Goal: Register for event/course

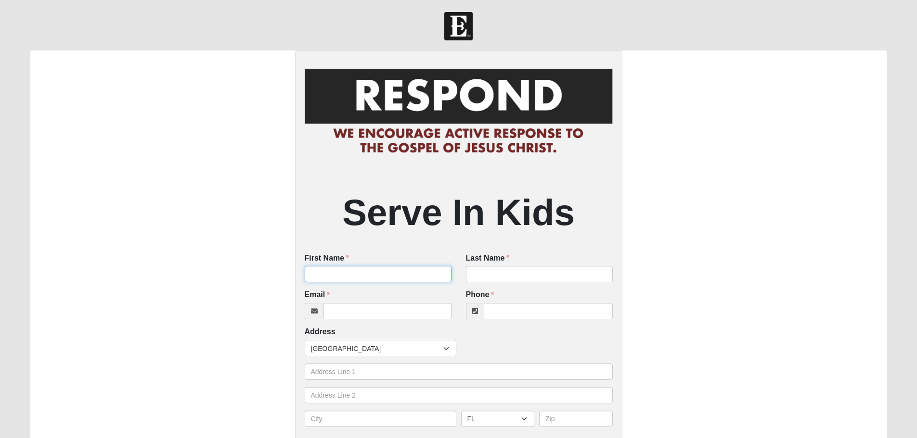
click at [362, 269] on input "First Name" at bounding box center [378, 274] width 147 height 16
click at [396, 274] on input "First Name" at bounding box center [378, 274] width 147 height 16
type input "Leyla"
type input "McHugh"
type input "mchughleyla@gmail.com"
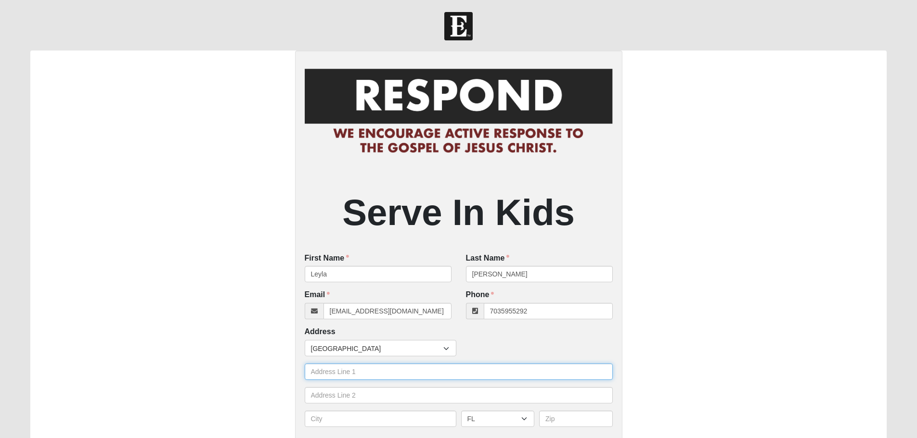
type input "(703) 595-5292"
type input "100 Wambaw Dr."
type input "j"
type input "Saint Johns"
type input "32259"
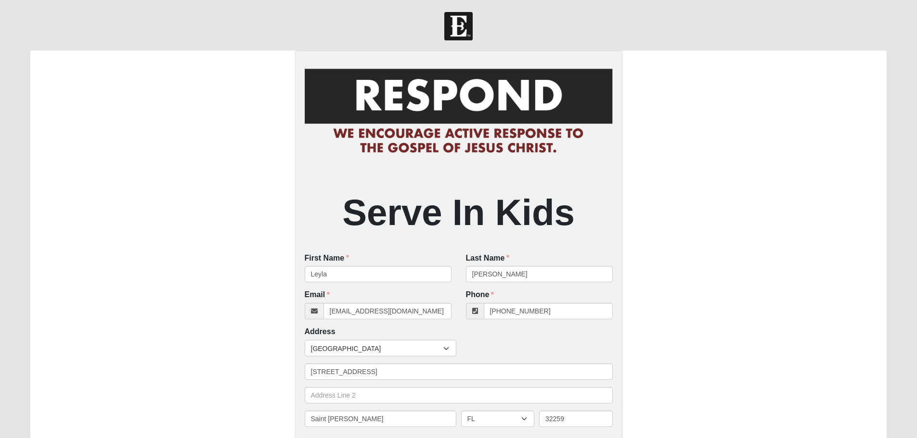
scroll to position [245, 0]
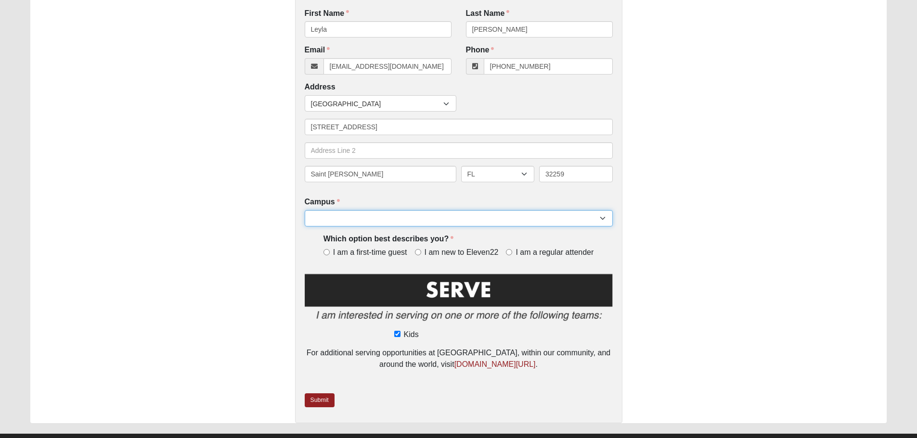
click at [326, 214] on select "Arlington Baymeadows Eleven22 Online Fleming Island Jesup Mandarin North Jax Or…" at bounding box center [459, 218] width 308 height 16
select select "11"
click at [305, 211] on select "Arlington Baymeadows Eleven22 Online Fleming Island Jesup Mandarin North Jax Or…" at bounding box center [459, 218] width 308 height 16
click at [518, 254] on span "I am a regular attender" at bounding box center [554, 252] width 78 height 11
click at [512, 254] on input "I am a regular attender" at bounding box center [509, 252] width 6 height 6
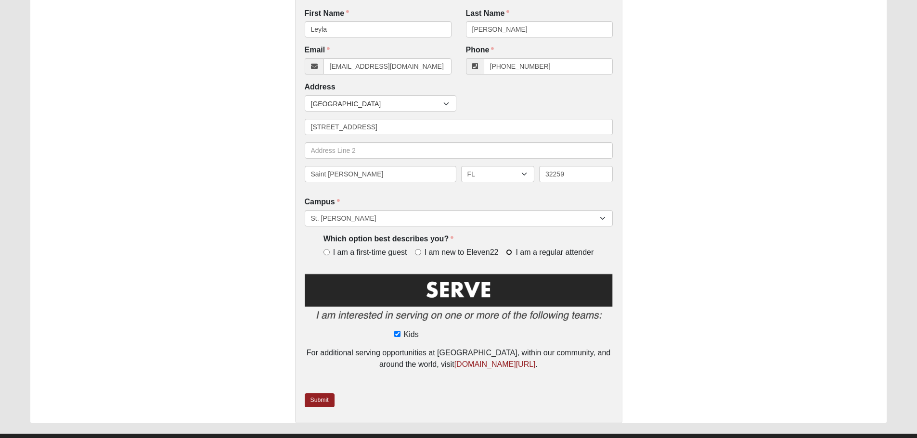
radio input "true"
click at [487, 290] on img at bounding box center [459, 299] width 308 height 55
click at [327, 399] on link "Submit" at bounding box center [320, 401] width 30 height 14
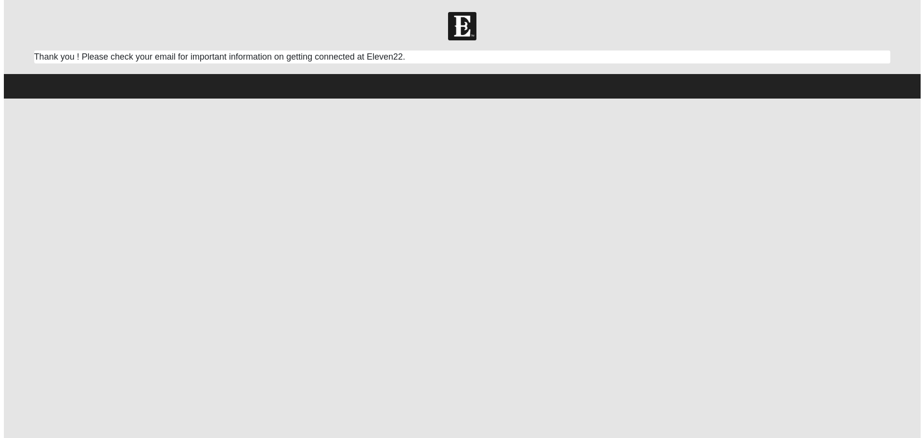
scroll to position [0, 0]
